Goal: Information Seeking & Learning: Learn about a topic

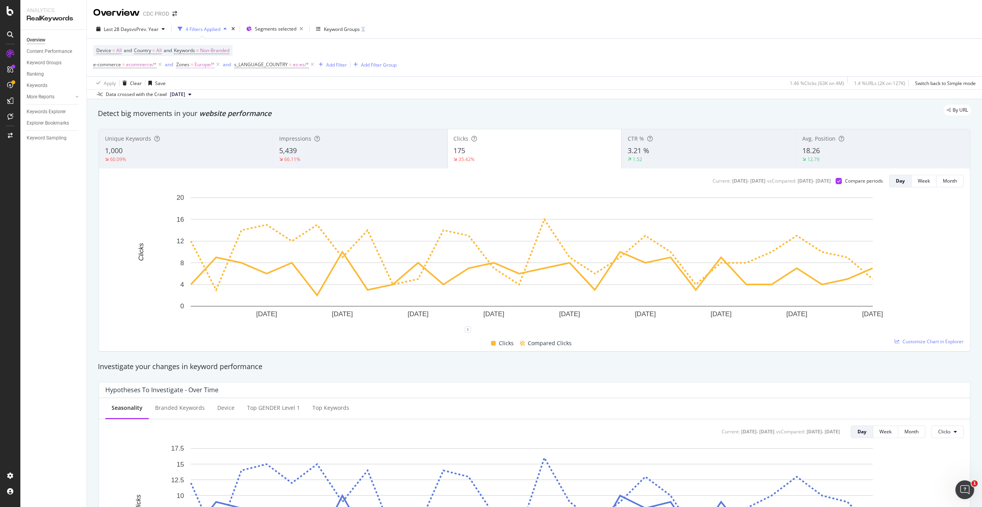
click at [205, 64] on span "Europe/*" at bounding box center [205, 64] width 20 height 11
click at [193, 96] on div at bounding box center [224, 97] width 85 height 13
click at [213, 132] on span "16,210 URLS" at bounding box center [227, 134] width 29 height 7
click at [263, 129] on div "Apply" at bounding box center [262, 128] width 12 height 7
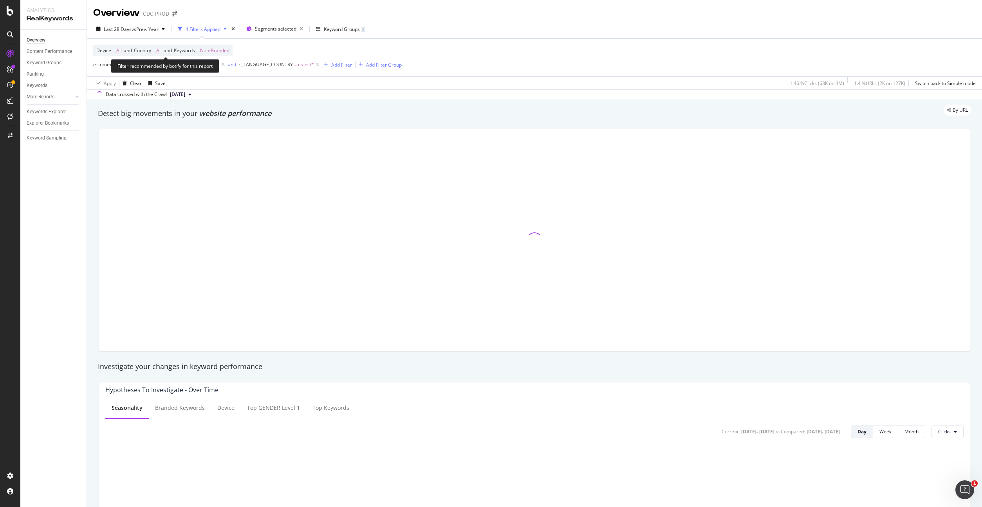
click at [224, 53] on span "Non-Branded" at bounding box center [214, 50] width 29 height 11
drag, startPoint x: 209, startPoint y: 67, endPoint x: 215, endPoint y: 69, distance: 6.8
click at [209, 67] on span "Non-Branded" at bounding box center [201, 68] width 33 height 7
click at [205, 128] on div at bounding box center [534, 240] width 881 height 235
click at [223, 46] on span "Non-Branded" at bounding box center [214, 50] width 29 height 11
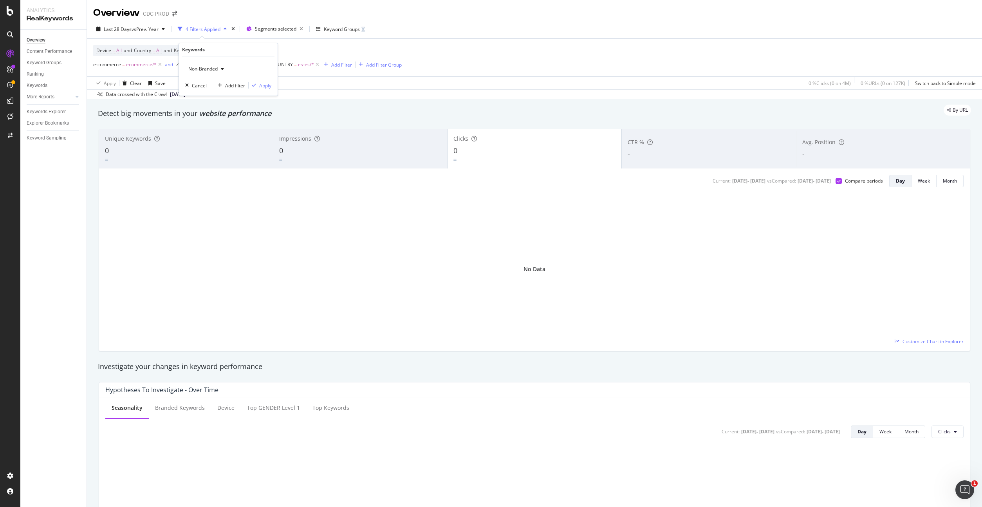
click at [210, 72] on div "Non-Branded" at bounding box center [206, 69] width 42 height 12
click at [210, 128] on span "All" at bounding box center [232, 129] width 80 height 7
click at [263, 84] on div "Apply" at bounding box center [265, 85] width 12 height 7
click at [316, 65] on icon at bounding box center [317, 65] width 7 height 8
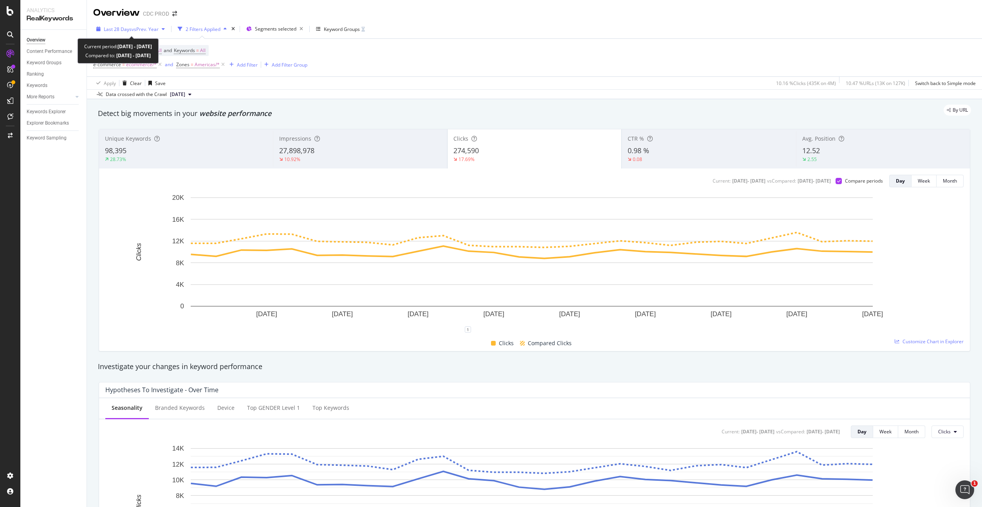
click at [139, 29] on span "vs Prev. Year" at bounding box center [145, 29] width 27 height 7
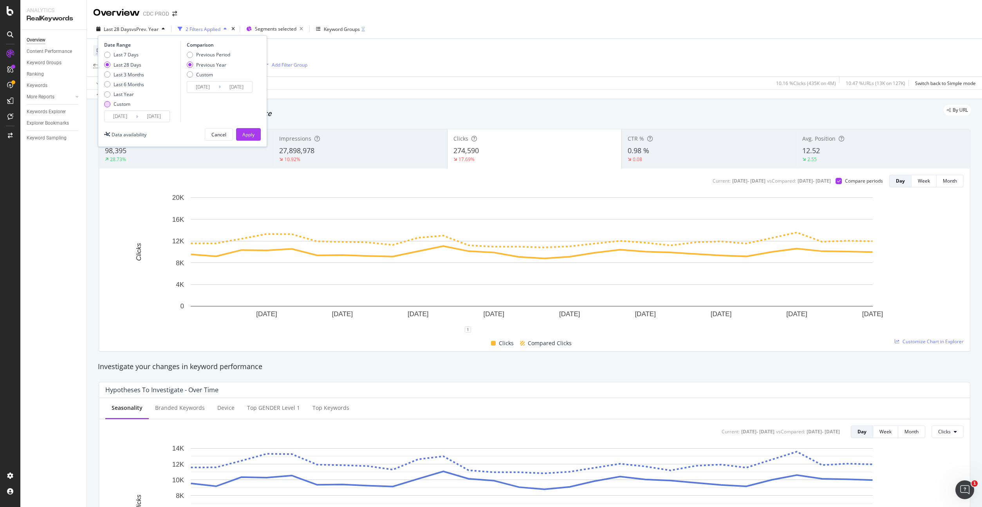
click at [124, 103] on div "Custom" at bounding box center [122, 104] width 17 height 7
click at [128, 116] on input "[DATE]" at bounding box center [120, 116] width 31 height 11
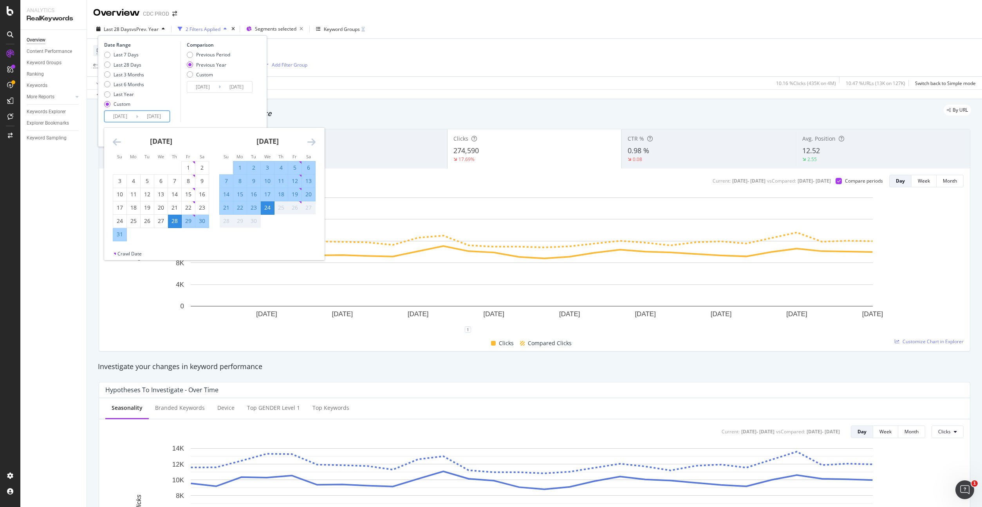
click at [238, 168] on div "1" at bounding box center [239, 168] width 13 height 8
type input "[DATE]"
click at [268, 208] on div "24" at bounding box center [267, 208] width 13 height 8
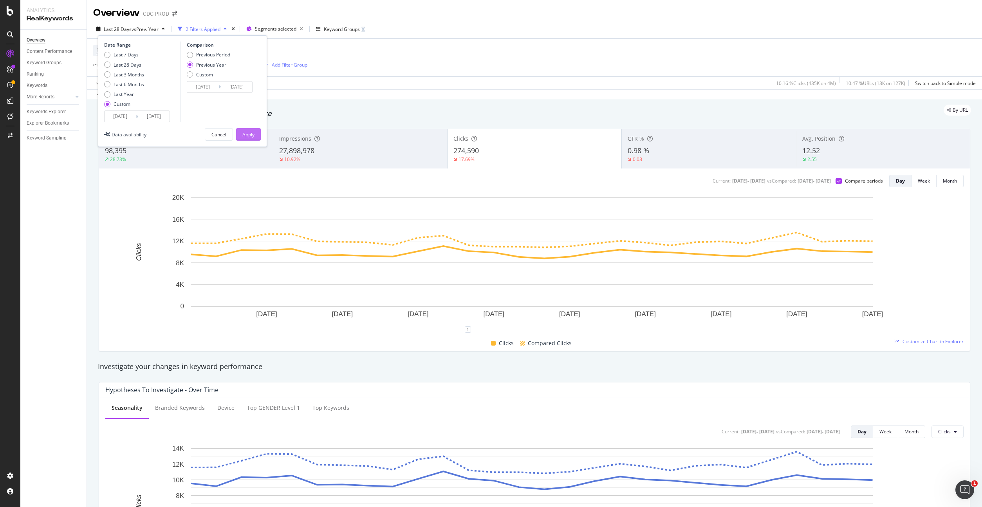
click at [249, 134] on div "Apply" at bounding box center [248, 134] width 12 height 7
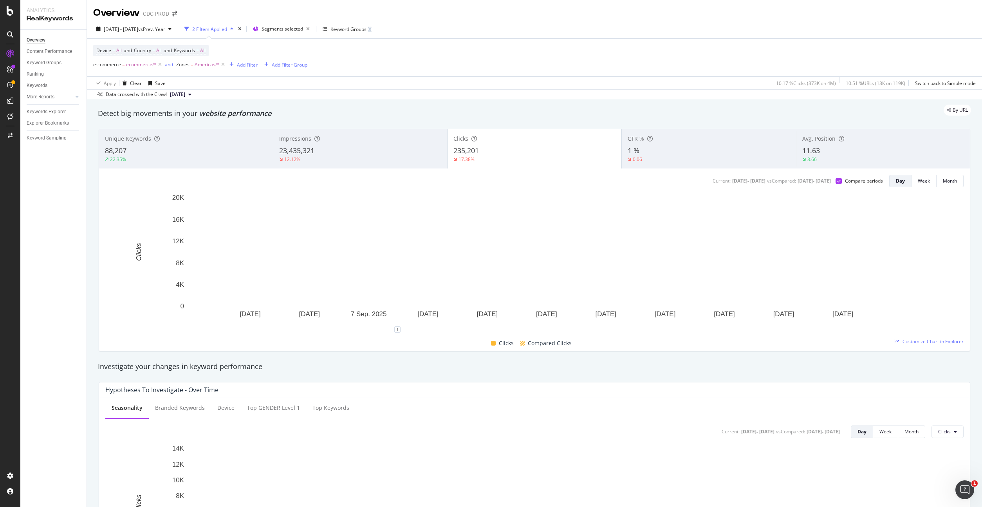
click at [206, 65] on span "Americas/*" at bounding box center [207, 64] width 25 height 11
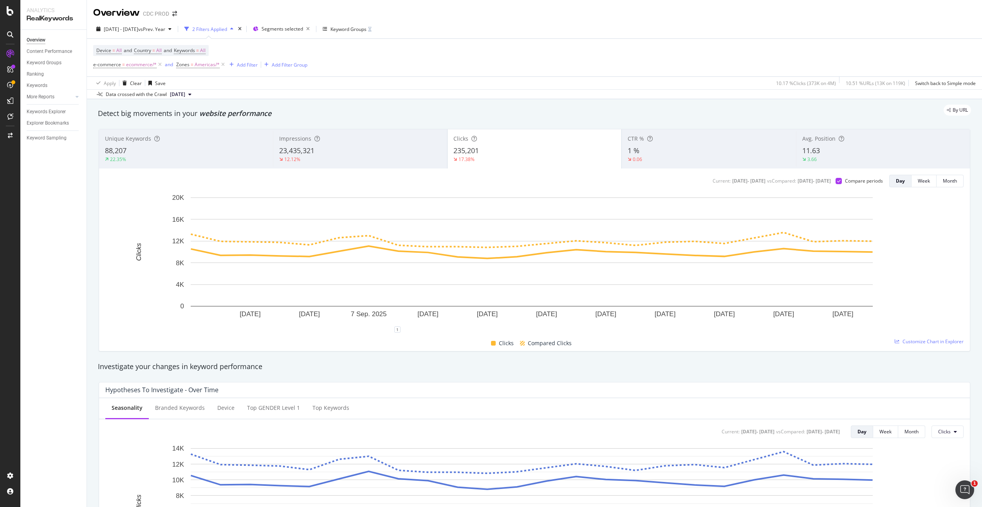
click at [307, 37] on div "[DATE] - [DATE] vs Prev. Year 2 Filters Applied Segments selected Keyword Groups" at bounding box center [534, 31] width 895 height 16
click at [244, 67] on div "Add Filter" at bounding box center [247, 64] width 21 height 7
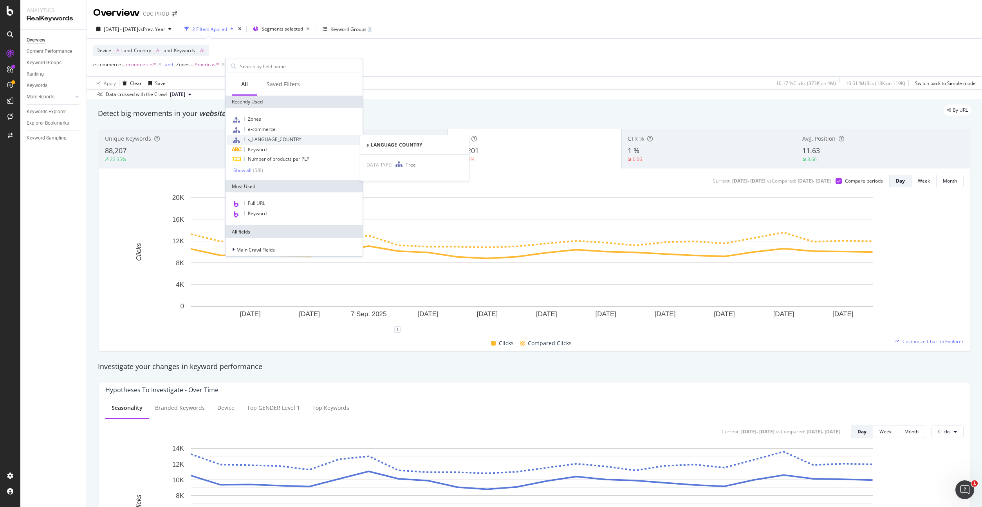
click at [269, 136] on span "s_LANGUAGE_COUNTRY" at bounding box center [275, 139] width 54 height 7
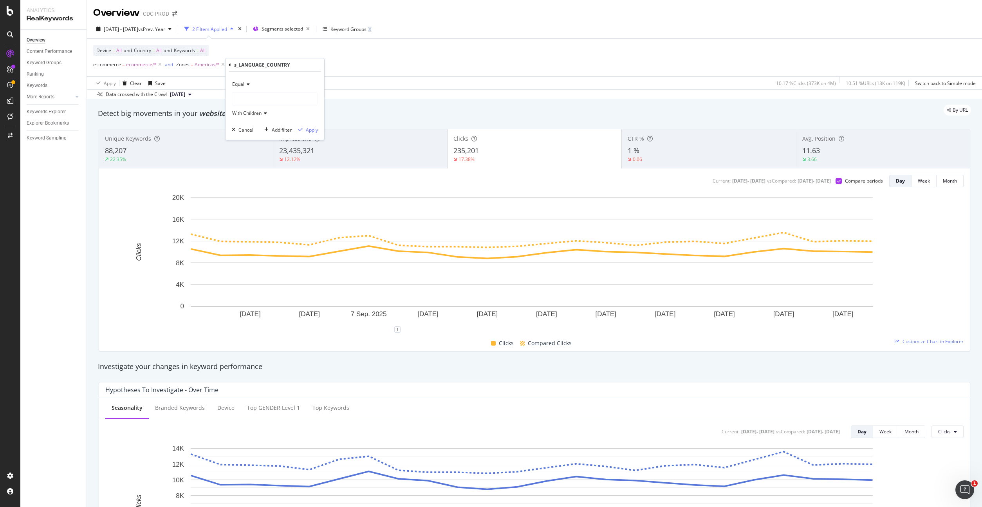
click at [249, 95] on div at bounding box center [274, 98] width 85 height 13
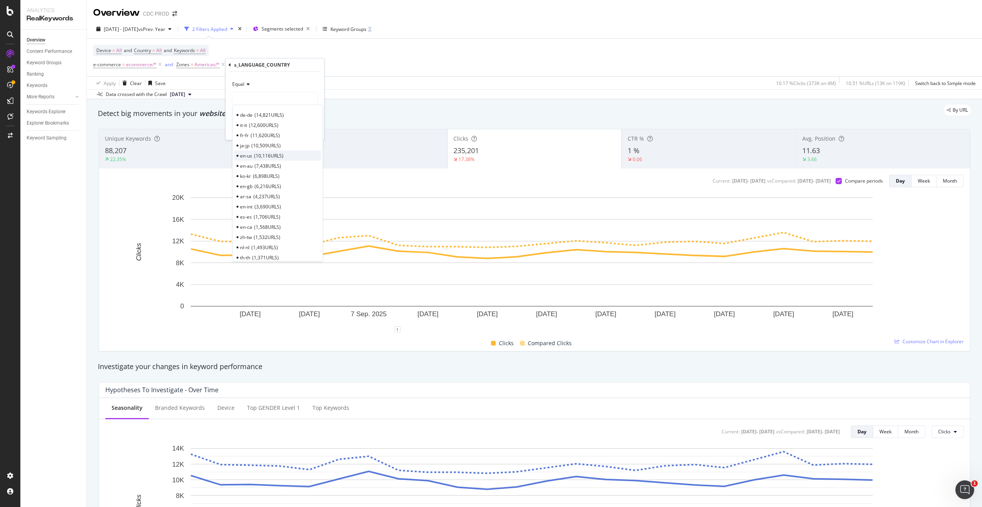
click at [256, 151] on div "en-us 10,116 URLS" at bounding box center [277, 155] width 87 height 10
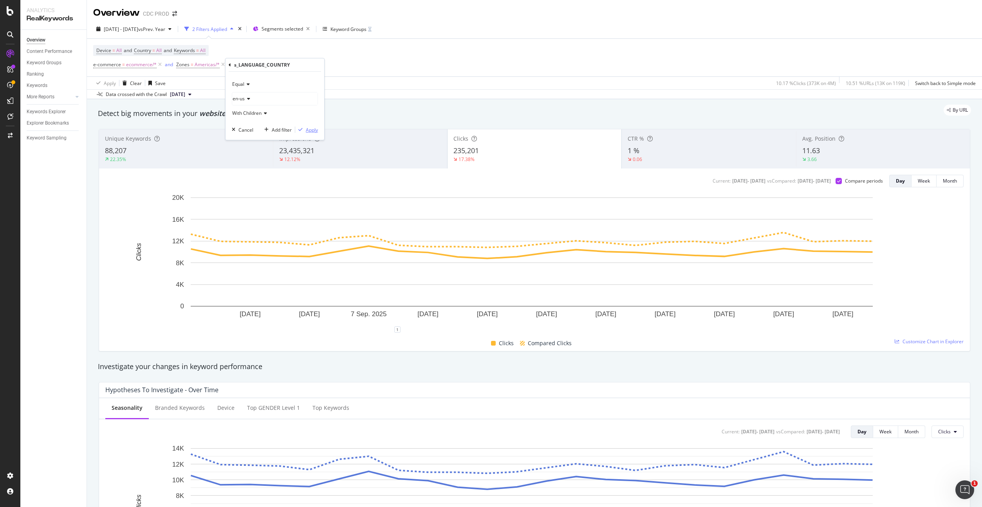
click at [312, 128] on div "Apply" at bounding box center [312, 129] width 12 height 7
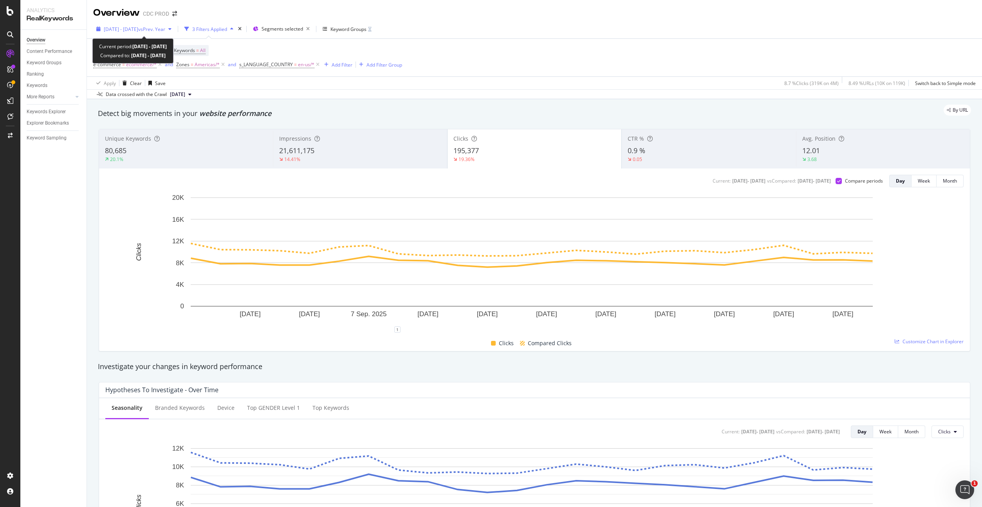
click at [138, 28] on span "[DATE] - [DATE]" at bounding box center [121, 29] width 34 height 7
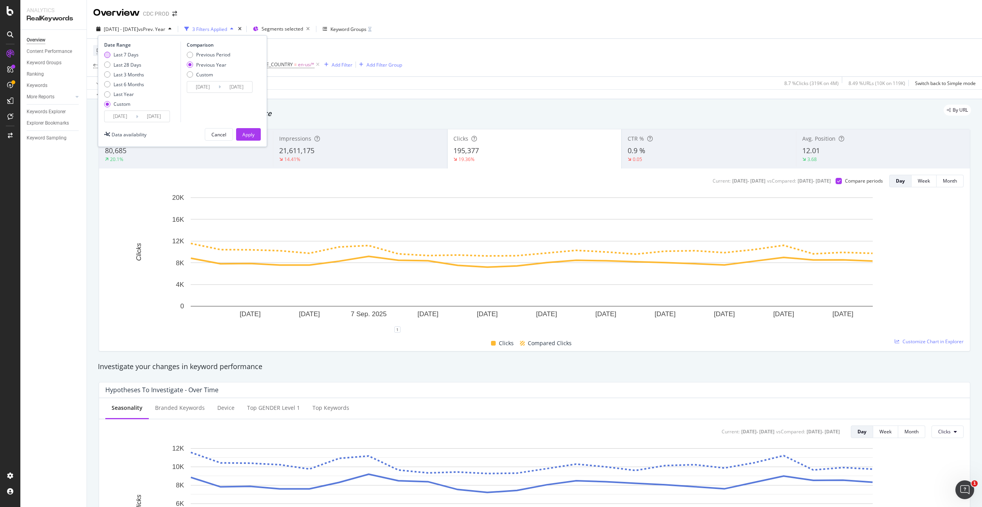
click at [134, 56] on div "Last 7 Days" at bounding box center [126, 54] width 25 height 7
type input "[DATE]"
click at [249, 134] on div "Apply" at bounding box center [248, 134] width 12 height 7
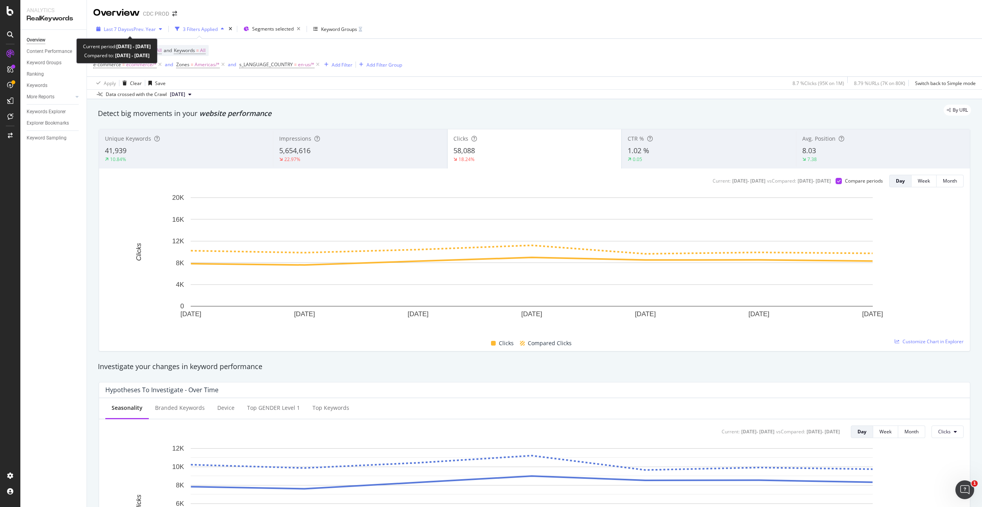
click at [131, 29] on span "vs Prev. Year" at bounding box center [142, 29] width 27 height 7
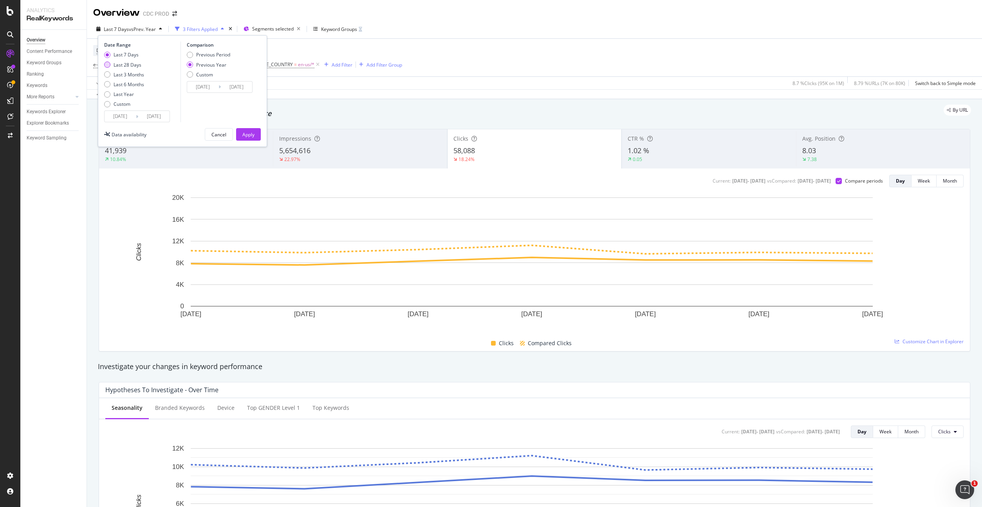
click at [130, 65] on div "Last 28 Days" at bounding box center [128, 64] width 28 height 7
type input "[DATE]"
click at [249, 132] on div "Apply" at bounding box center [248, 134] width 12 height 7
